Goal: Find specific page/section

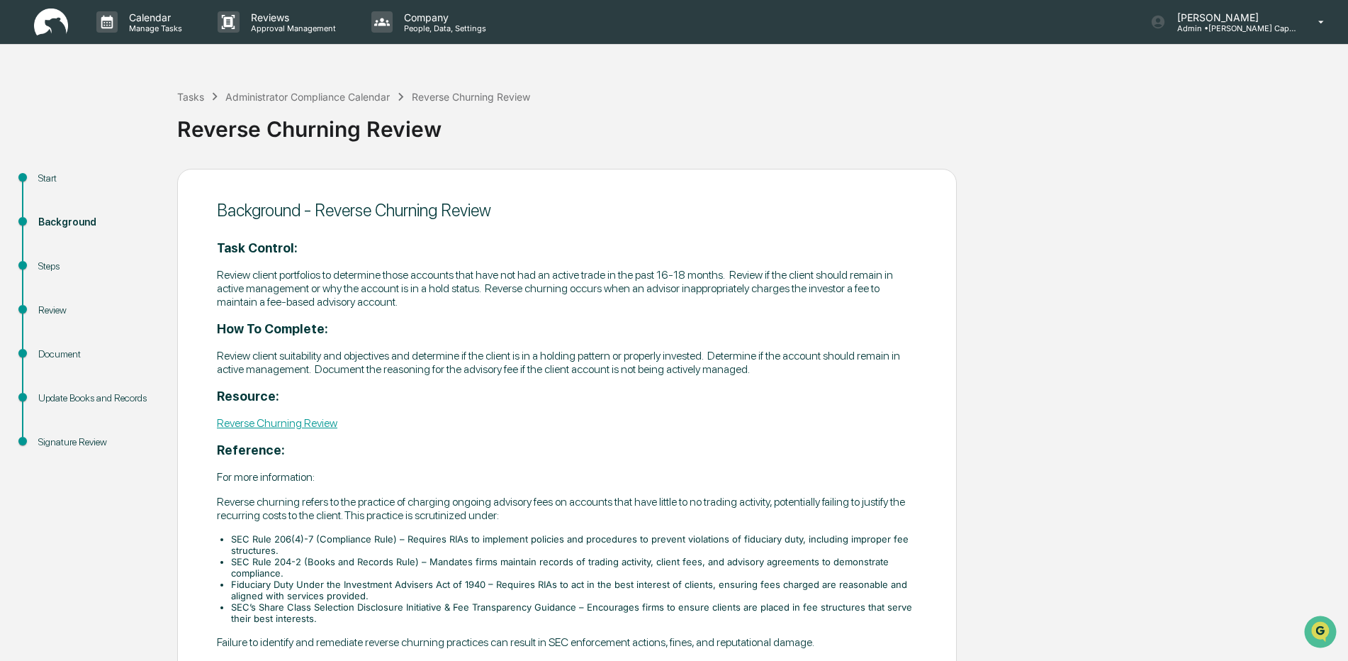
click at [40, 23] on img at bounding box center [51, 23] width 34 height 28
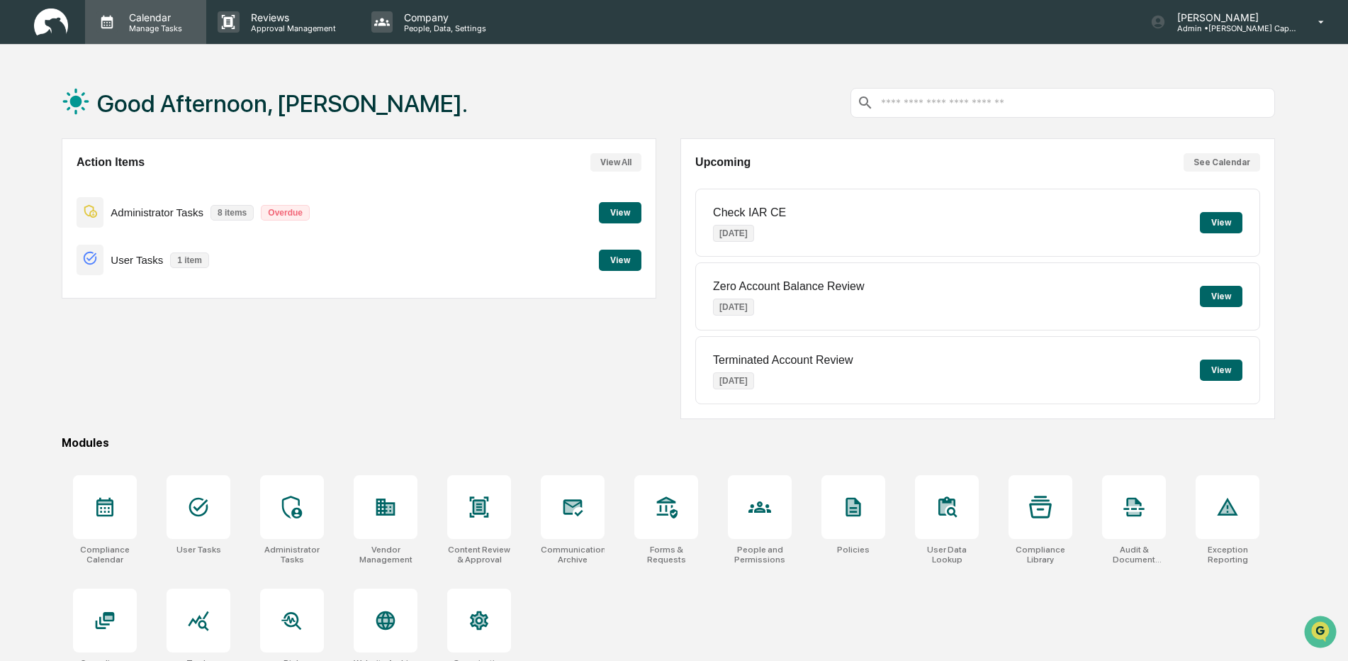
click at [146, 23] on p "Manage Tasks" at bounding box center [154, 28] width 72 height 10
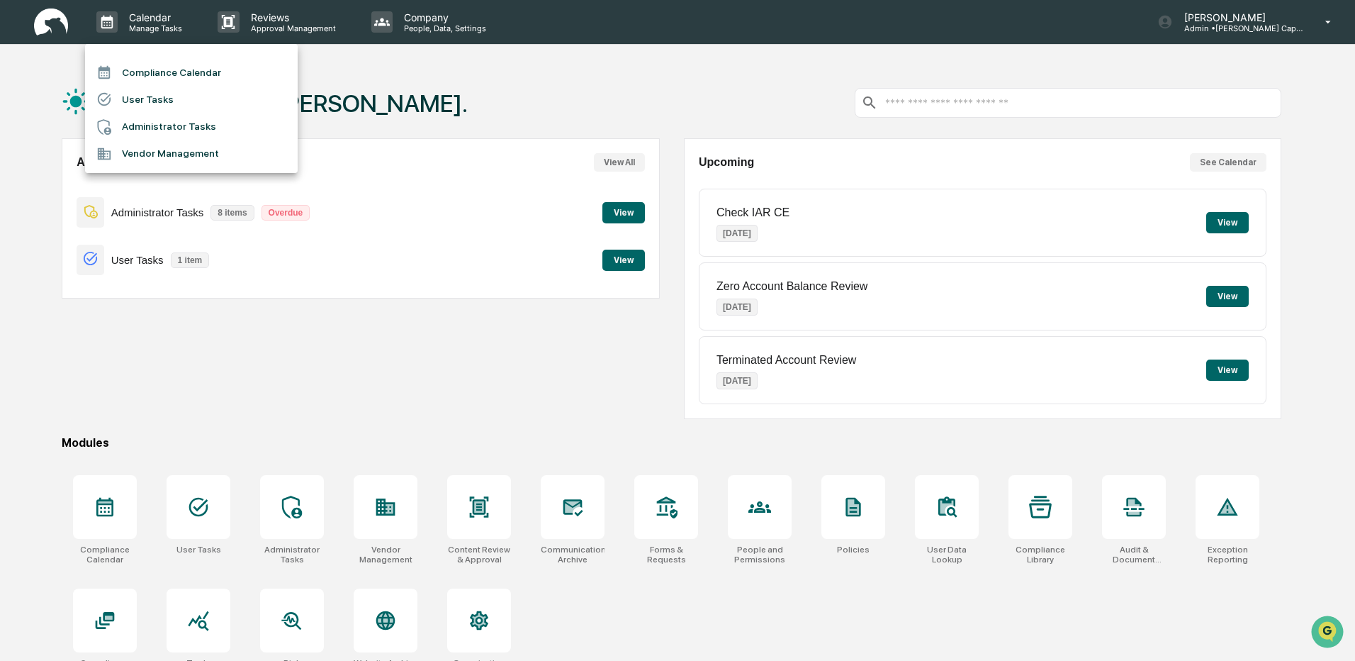
click at [196, 75] on li "Compliance Calendar" at bounding box center [191, 72] width 213 height 27
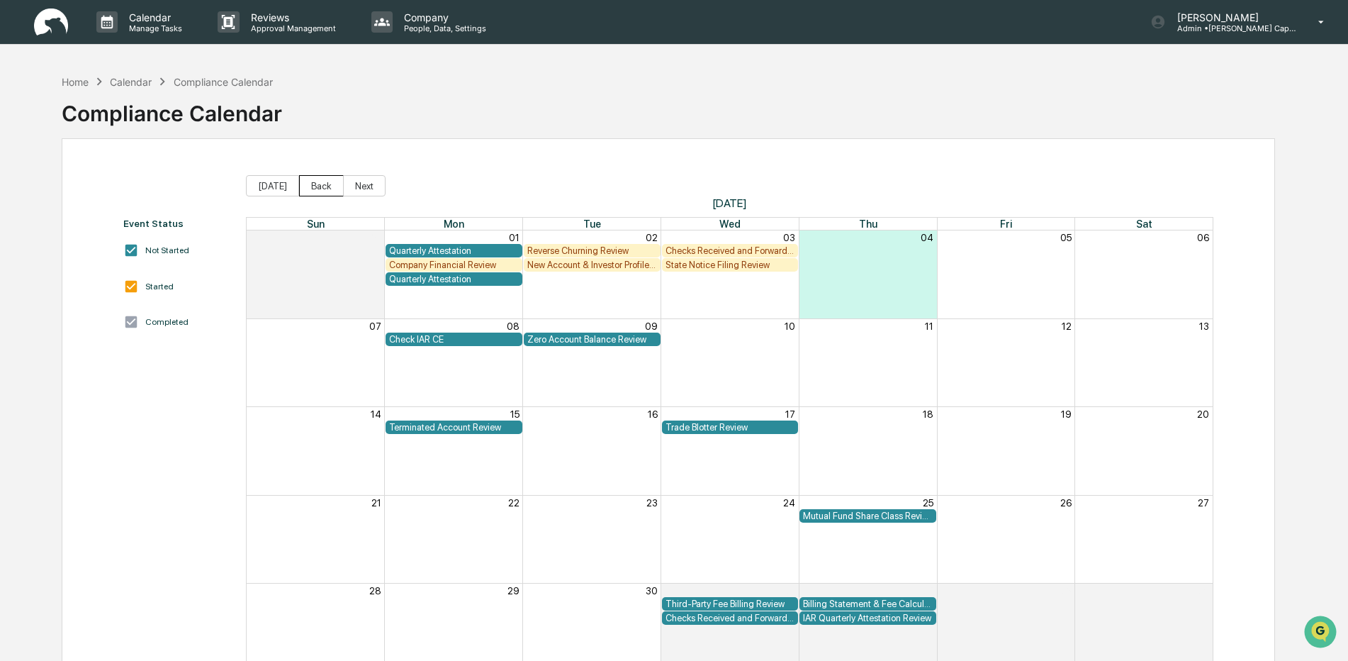
click at [317, 189] on button "Back" at bounding box center [321, 185] width 45 height 21
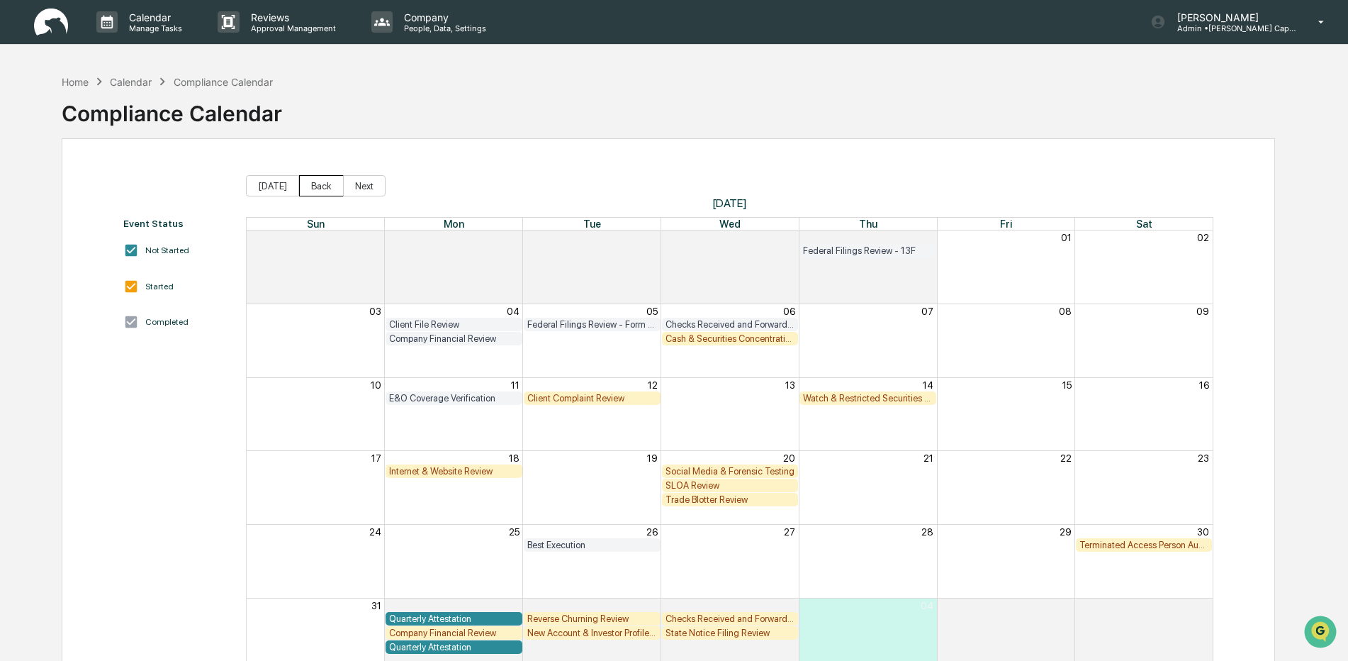
click at [321, 184] on button "Back" at bounding box center [321, 185] width 45 height 21
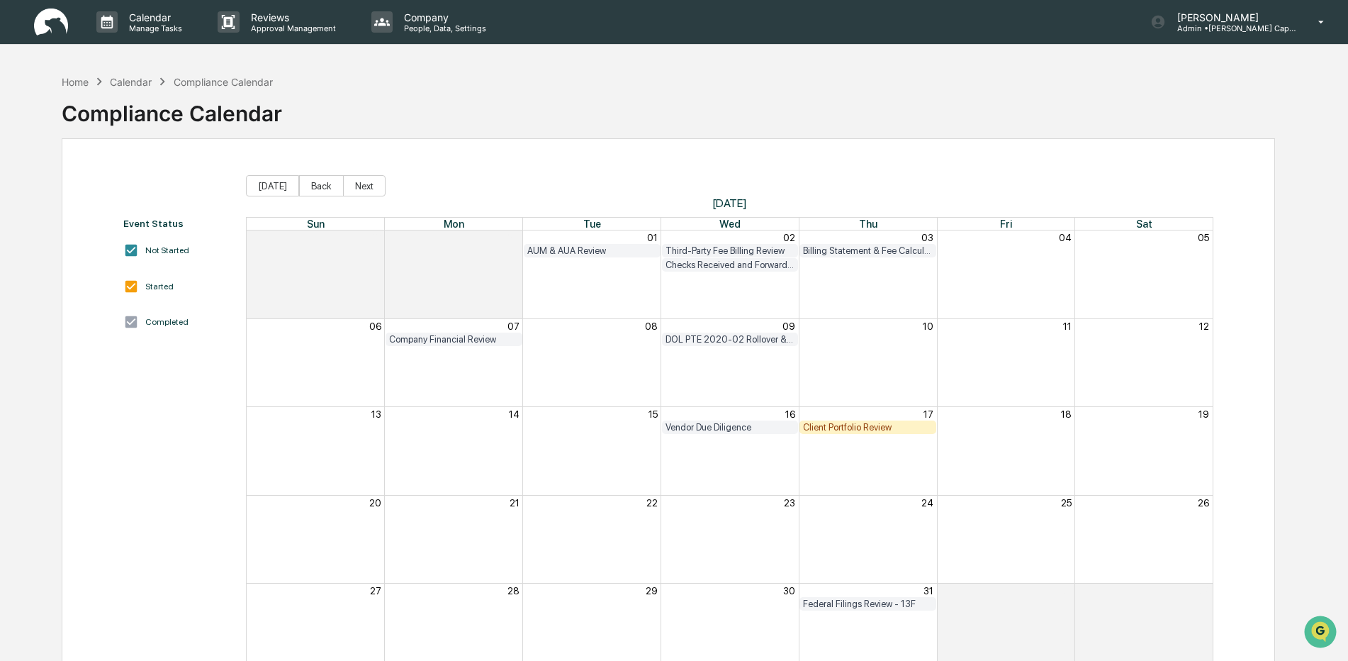
click at [712, 337] on div "DOL PTE 2020-02 Rollover & IRA to IRA Account Review" at bounding box center [730, 339] width 130 height 11
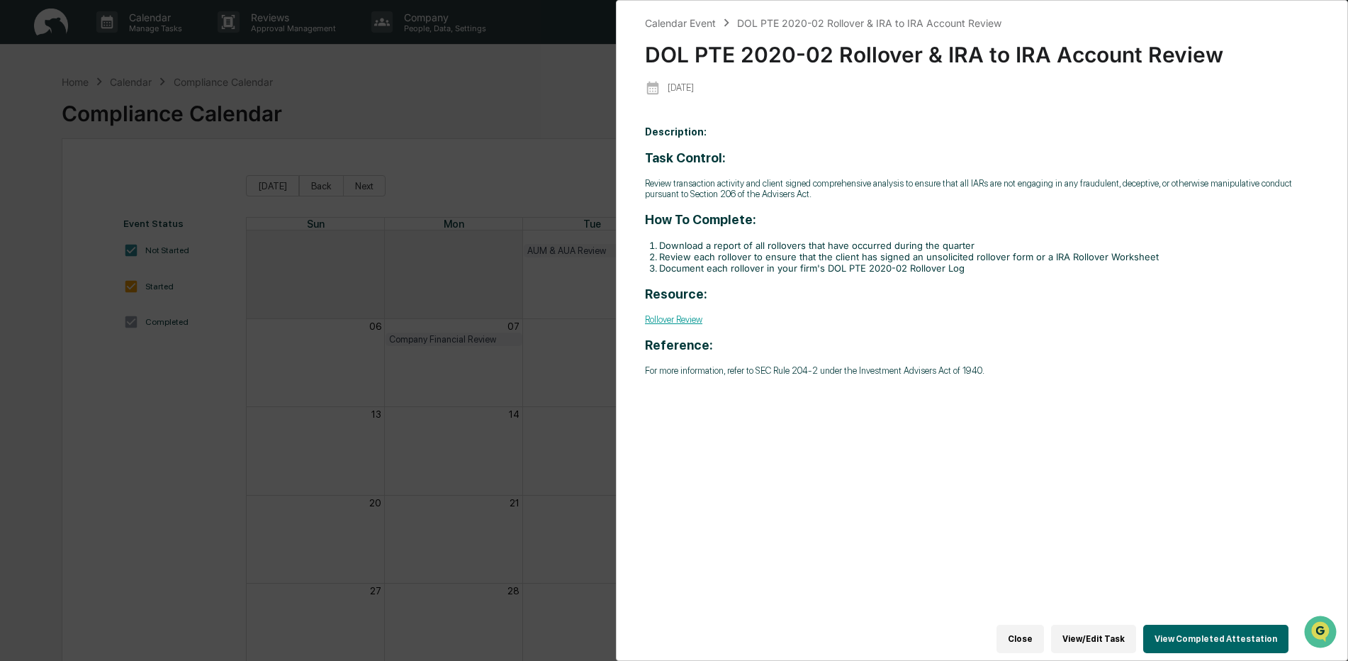
click at [680, 318] on link "Rollover Review" at bounding box center [673, 319] width 57 height 11
